Goal: Use online tool/utility: Utilize a website feature to perform a specific function

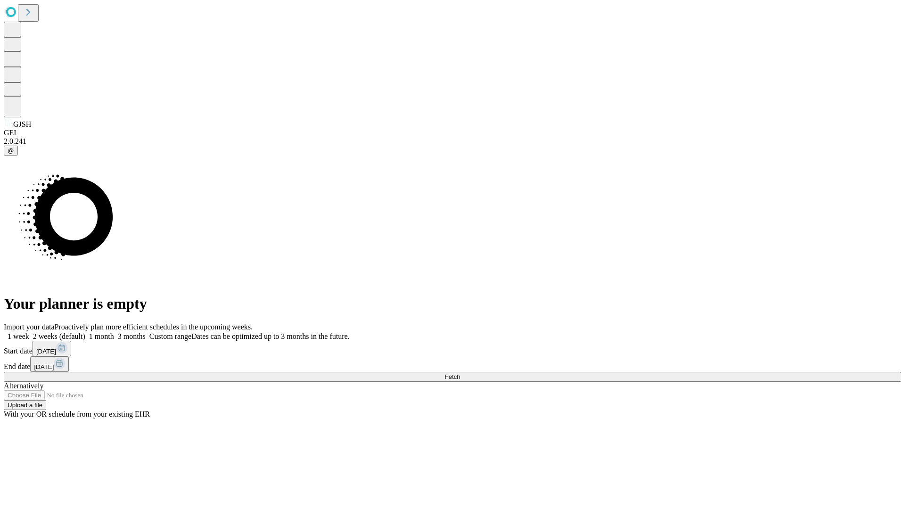
click at [460, 373] on span "Fetch" at bounding box center [452, 376] width 16 height 7
